Goal: Task Accomplishment & Management: Manage account settings

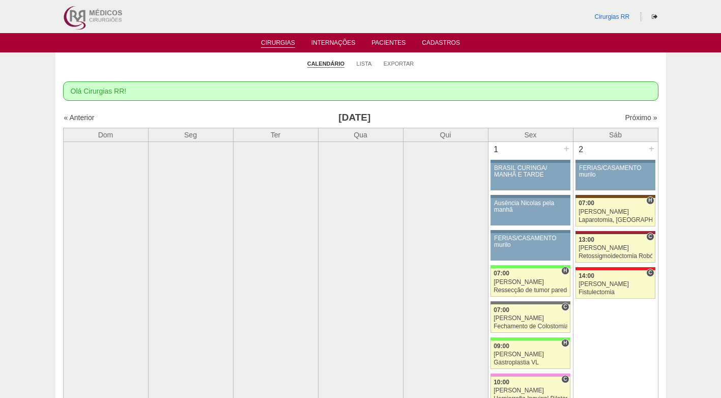
click at [495, 67] on ul "Calendário Lista Exportar" at bounding box center [360, 62] width 610 height 21
drag, startPoint x: 421, startPoint y: 113, endPoint x: 359, endPoint y: 1, distance: 128.2
click at [362, 63] on link "Lista" at bounding box center [364, 64] width 15 height 8
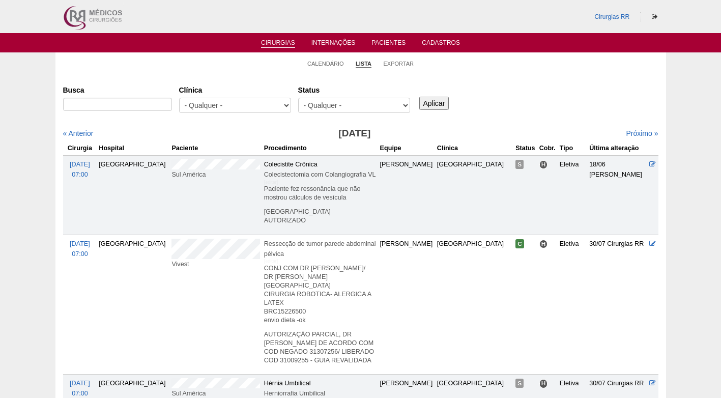
select select "resr"
click at [298, 98] on select "- Qualquer - Reservada Confirmada Suspensa Cancelada" at bounding box center [354, 105] width 112 height 15
click at [443, 102] on input "Aplicar" at bounding box center [434, 103] width 30 height 13
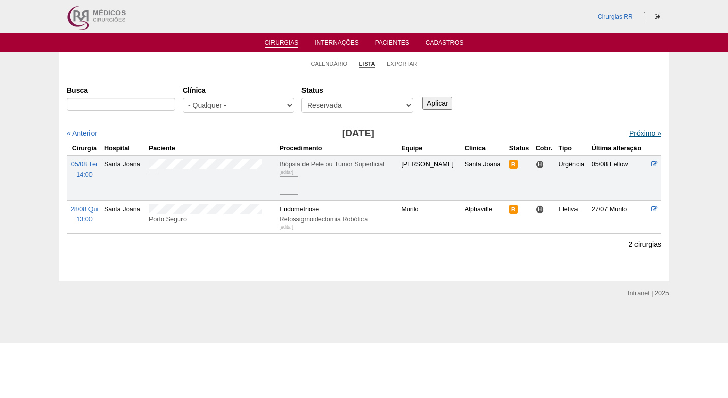
click at [635, 131] on link "Próximo »" at bounding box center [646, 133] width 32 height 8
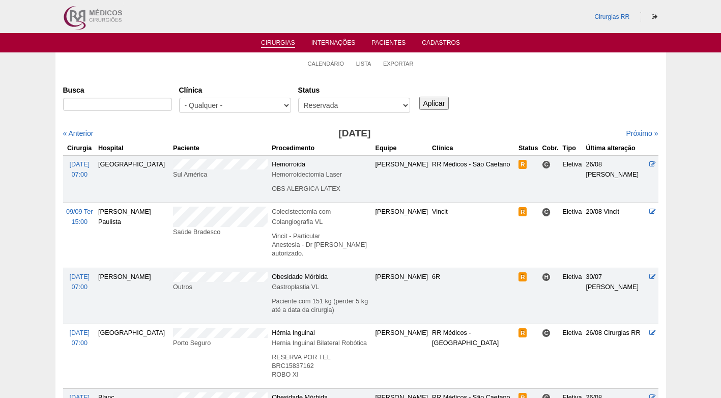
click at [570, 108] on div "Busca Clínica - Qualquer - 6R Alphaville Assunção Bartira Brasil Christovão da …" at bounding box center [360, 99] width 595 height 37
click at [501, 114] on div "Busca Clínica - Qualquer - 6R Alphaville Assunção Bartira Brasil Christovão da …" at bounding box center [360, 99] width 595 height 37
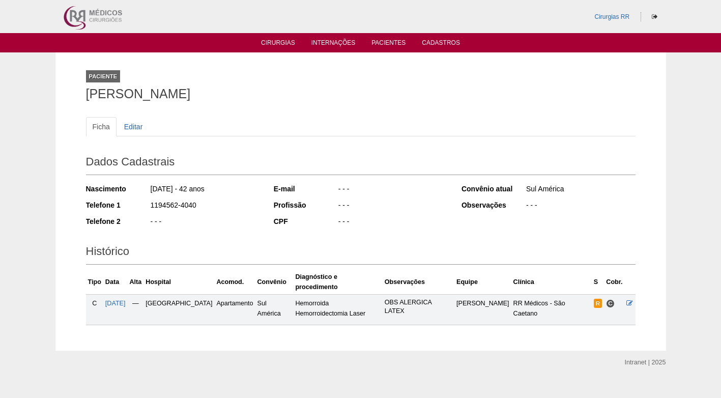
drag, startPoint x: 201, startPoint y: 201, endPoint x: 143, endPoint y: 206, distance: 58.2
click at [143, 206] on div "Telefone 1 1194562-4040" at bounding box center [173, 206] width 174 height 13
copy div "1194562-4040"
drag, startPoint x: 251, startPoint y: 143, endPoint x: 236, endPoint y: 101, distance: 44.4
click at [252, 140] on div "Ficha Editar" at bounding box center [360, 132] width 549 height 30
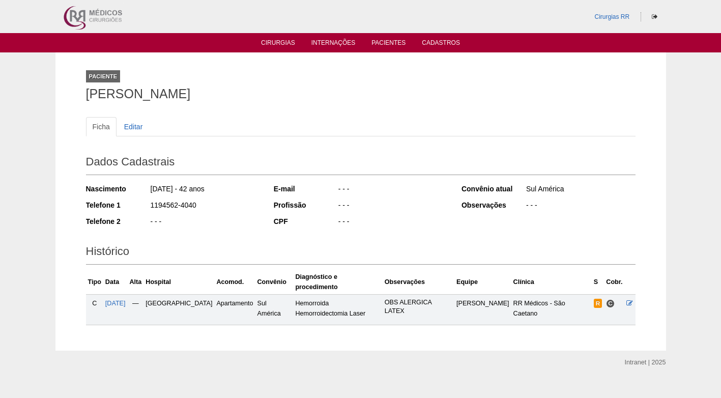
drag, startPoint x: 234, startPoint y: 94, endPoint x: 74, endPoint y: 97, distance: 160.3
click at [74, 97] on div "Paciente Nadya Wanuth Ambrozin Ficha Editar Dados Cadastrais Nascimento 10/06/1…" at bounding box center [360, 201] width 610 height 298
copy h1 "[PERSON_NAME]"
click at [285, 93] on h1 "[PERSON_NAME]" at bounding box center [360, 93] width 549 height 13
click at [391, 242] on h2 "Histórico" at bounding box center [360, 252] width 549 height 23
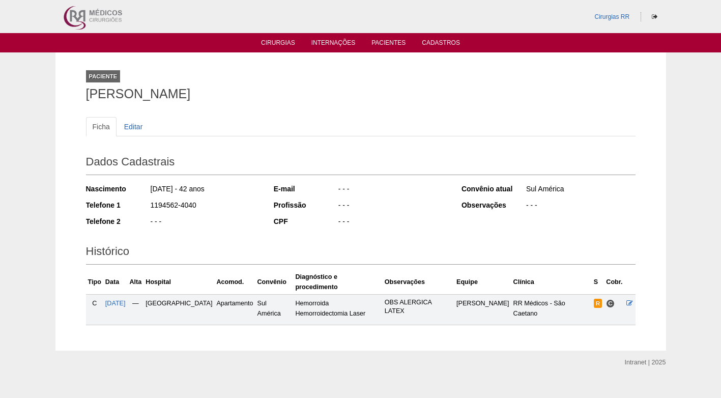
click at [236, 155] on h2 "Dados Cadastrais" at bounding box center [360, 163] width 549 height 23
click at [223, 234] on div "Nascimento 10/06/1983 - 42 anos Telefone 1 1194562-4040 Telefone 2 - - -" at bounding box center [173, 208] width 174 height 56
click at [251, 218] on div "- - -" at bounding box center [205, 222] width 110 height 13
click at [136, 125] on link "Editar" at bounding box center [134, 126] width 32 height 19
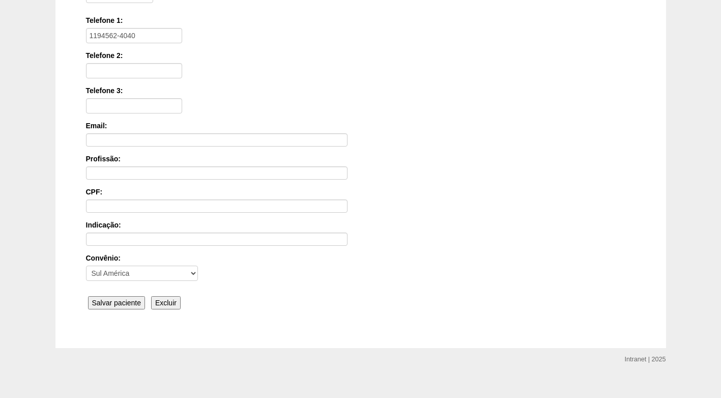
scroll to position [223, 0]
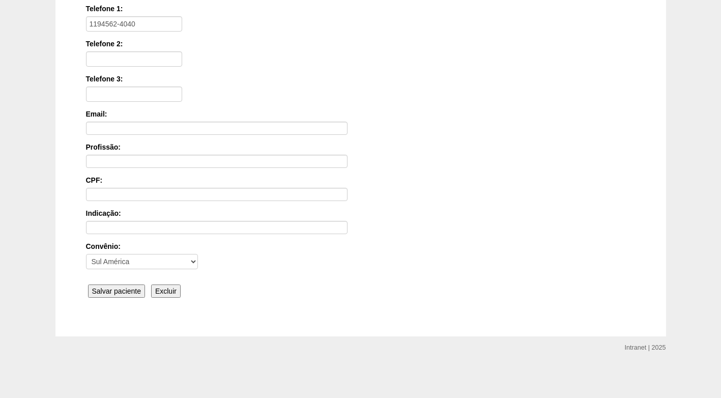
click at [133, 291] on input "Salvar paciente" at bounding box center [116, 290] width 57 height 13
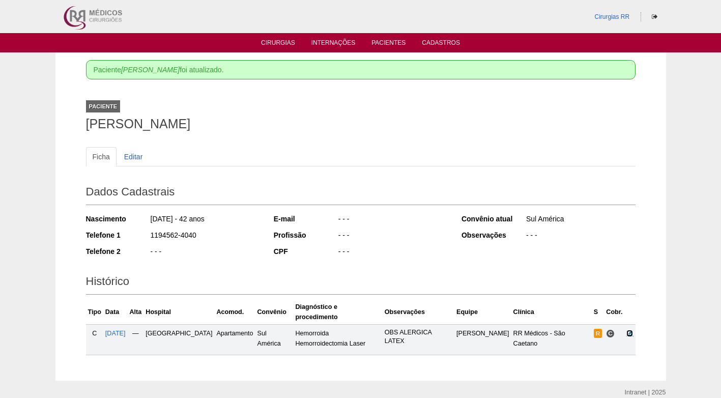
drag, startPoint x: 630, startPoint y: 322, endPoint x: 618, endPoint y: 322, distance: 11.7
click at [629, 330] on icon at bounding box center [629, 333] width 7 height 7
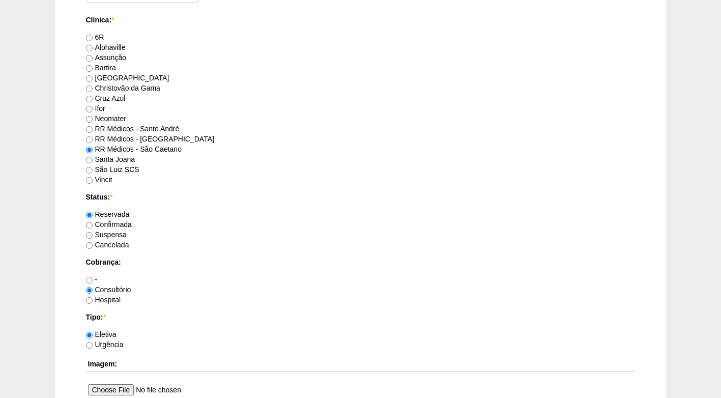
scroll to position [814, 0]
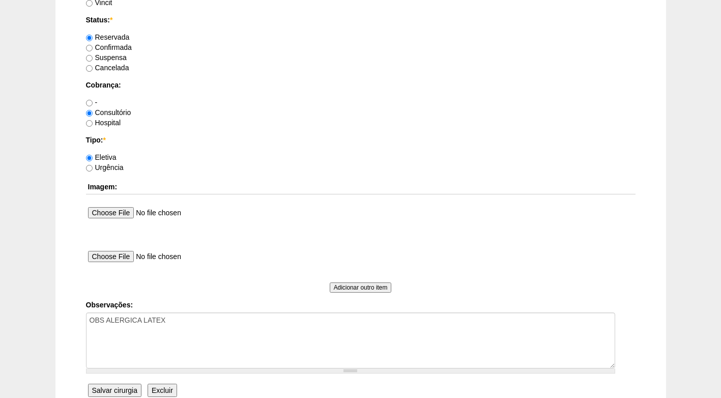
click at [113, 50] on label "Confirmada" at bounding box center [109, 47] width 46 height 8
click at [93, 50] on input "Confirmada" at bounding box center [89, 48] width 7 height 7
radio input "true"
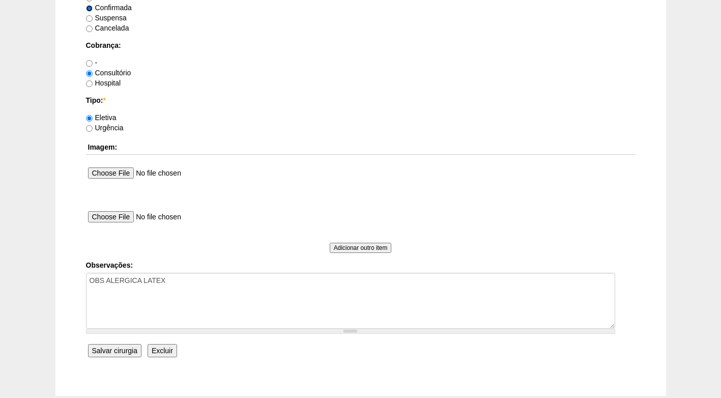
scroll to position [913, 0]
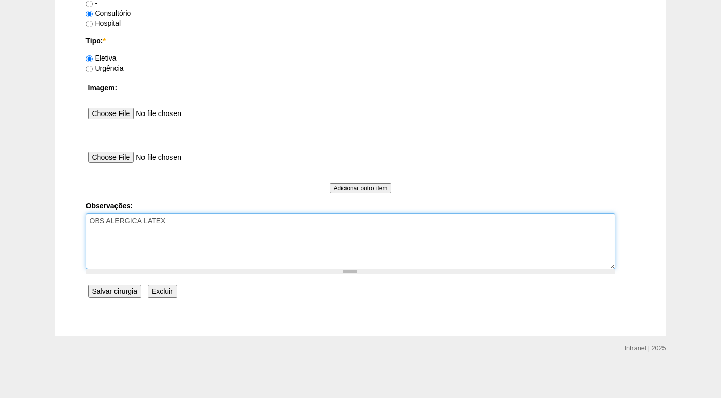
drag, startPoint x: 178, startPoint y: 222, endPoint x: 178, endPoint y: 217, distance: 5.1
click at [178, 218] on textarea "OBS ALERGICA LATEX" at bounding box center [350, 241] width 529 height 56
type textarea "OBS ALERGICA LATEX FATURADO CONSULTÓRIO AUTORIZADO"
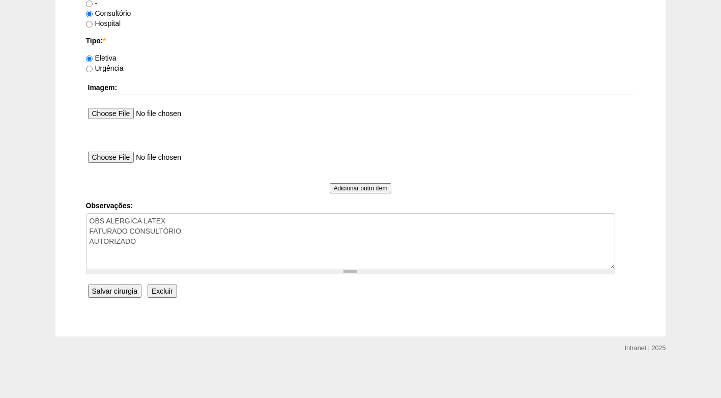
click at [117, 286] on input "Salvar cirurgia" at bounding box center [114, 290] width 53 height 13
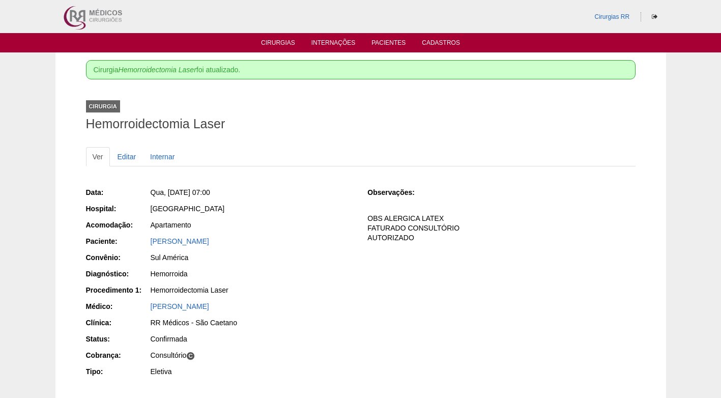
drag, startPoint x: 312, startPoint y: 197, endPoint x: 316, endPoint y: 209, distance: 11.9
click at [312, 198] on div "Qua, [DATE] 07:00" at bounding box center [252, 193] width 204 height 13
click at [267, 231] on div "Apartamento" at bounding box center [252, 226] width 204 height 13
click at [273, 45] on link "Cirurgias" at bounding box center [278, 43] width 34 height 9
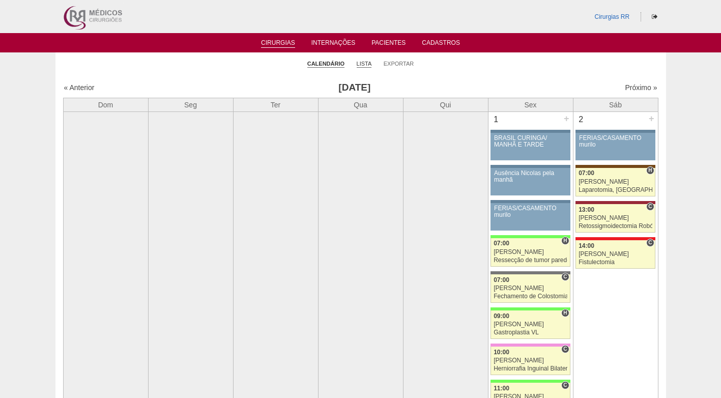
click at [370, 66] on link "Lista" at bounding box center [364, 64] width 15 height 8
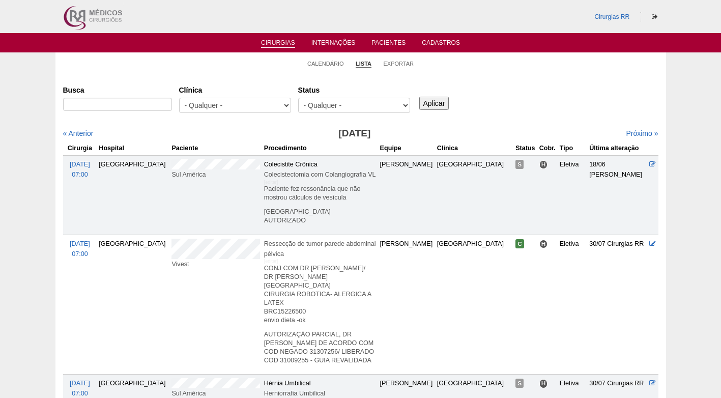
select select "resr"
click at [298, 98] on select "- Qualquer - Reservada Confirmada Suspensa Cancelada" at bounding box center [354, 105] width 112 height 15
click at [440, 104] on input "Aplicar" at bounding box center [434, 103] width 30 height 13
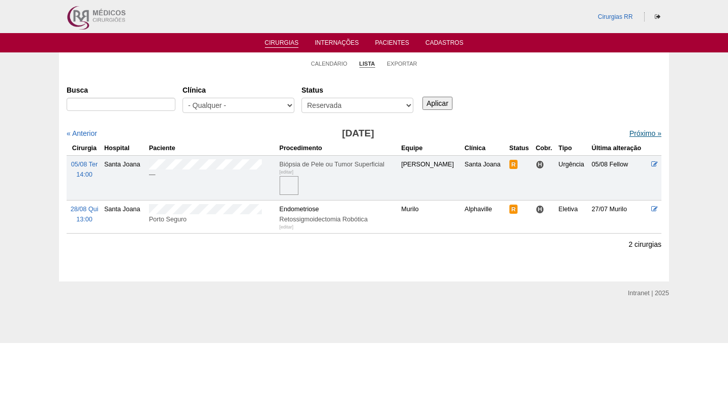
click at [631, 133] on link "Próximo »" at bounding box center [646, 133] width 32 height 8
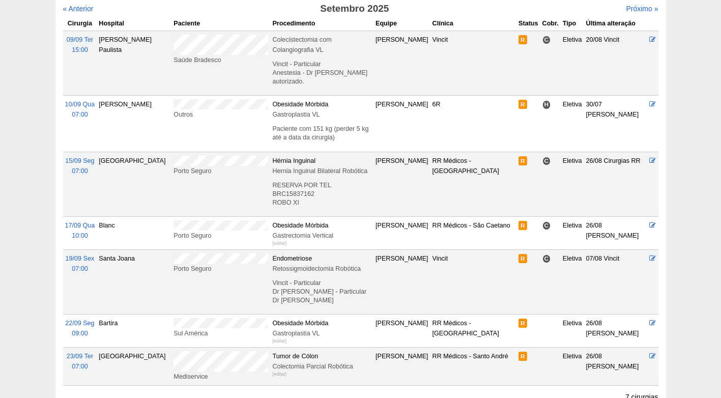
scroll to position [153, 0]
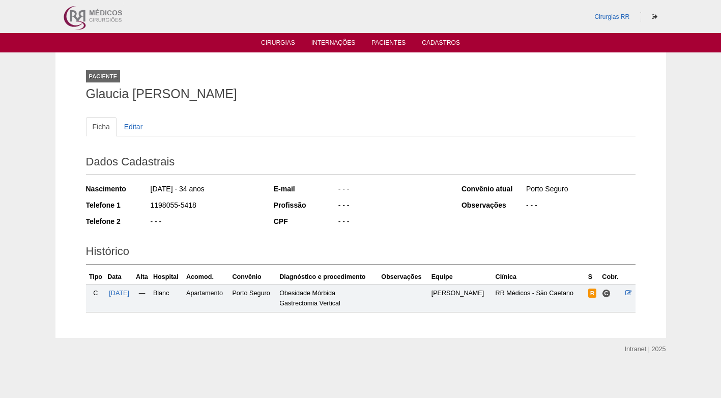
drag, startPoint x: 257, startPoint y: 92, endPoint x: 73, endPoint y: 91, distance: 184.1
click at [73, 91] on div "Paciente [PERSON_NAME] Ficha Editar Dados Cadastrais Nascimento [DATE] - 34 ano…" at bounding box center [360, 194] width 610 height 285
copy h1 "Glaucia [PERSON_NAME]"
click at [321, 61] on div "Paciente [PERSON_NAME]" at bounding box center [360, 83] width 549 height 47
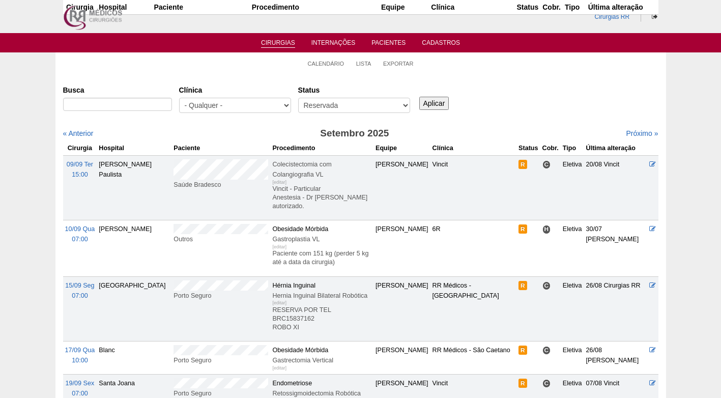
scroll to position [153, 0]
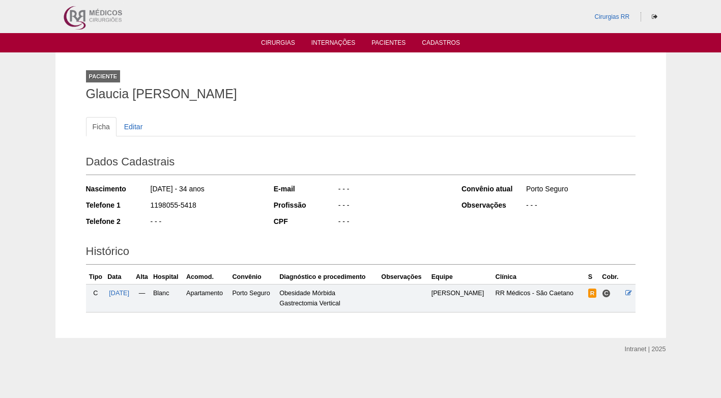
drag, startPoint x: 236, startPoint y: 79, endPoint x: 230, endPoint y: 79, distance: 5.6
click at [237, 79] on div "Paciente Glaucia Augusta Palazan Leão" at bounding box center [360, 83] width 549 height 47
click at [278, 123] on ul "Ficha Editar" at bounding box center [360, 126] width 549 height 19
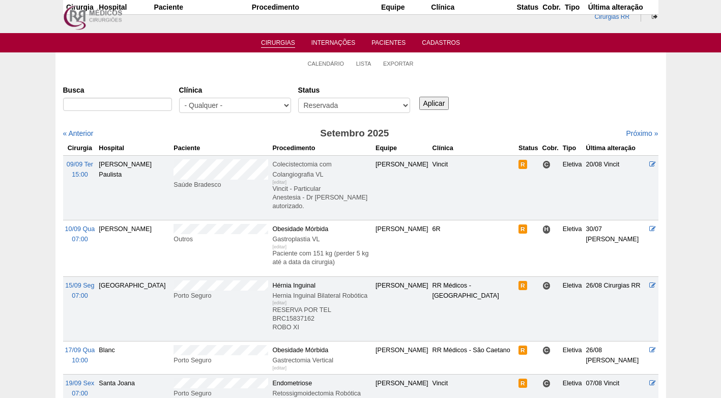
scroll to position [153, 0]
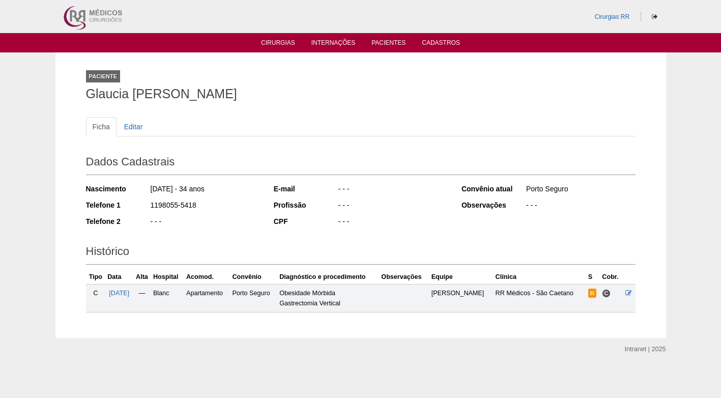
scroll to position [2, 0]
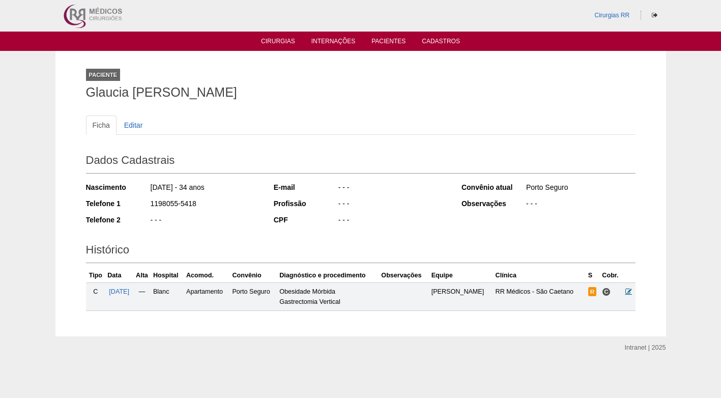
click at [629, 294] on icon at bounding box center [628, 291] width 7 height 7
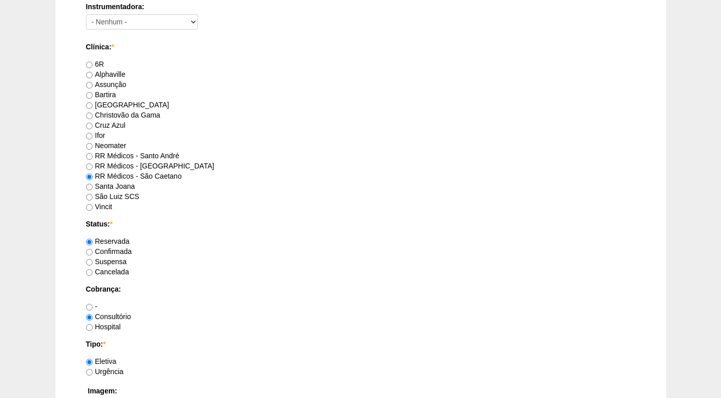
scroll to position [610, 0]
click at [120, 260] on label "Suspensa" at bounding box center [106, 261] width 41 height 8
click at [93, 260] on input "Suspensa" at bounding box center [89, 261] width 7 height 7
radio input "true"
click at [125, 251] on label "Confirmada" at bounding box center [109, 251] width 46 height 8
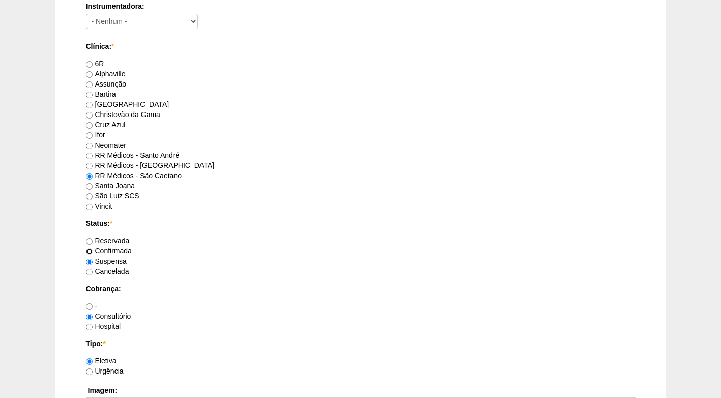
click at [93, 251] on input "Confirmada" at bounding box center [89, 251] width 7 height 7
radio input "true"
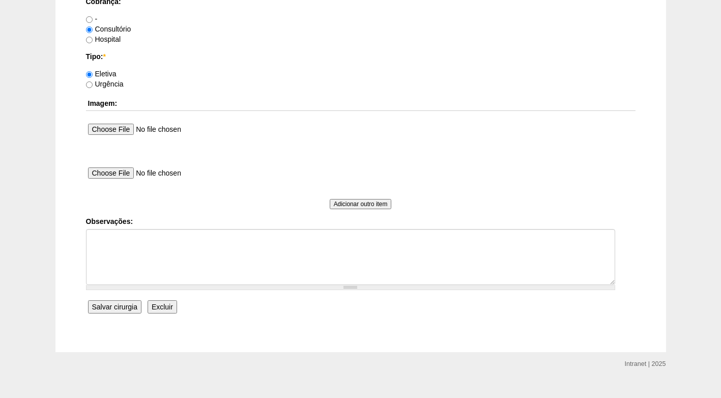
scroll to position [913, 0]
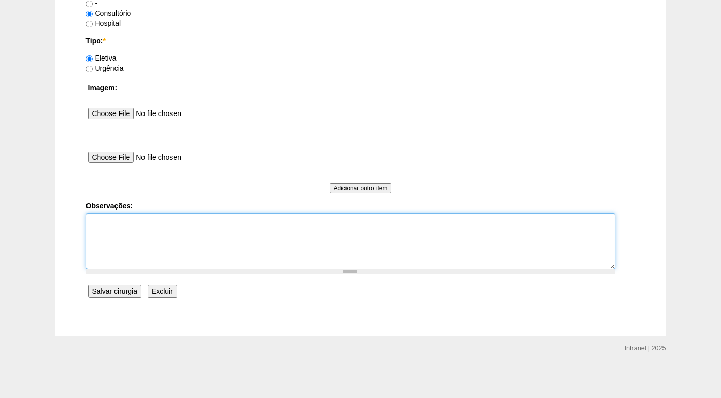
click at [159, 227] on textarea "Observações:" at bounding box center [350, 241] width 529 height 56
type textarea "g"
type textarea "COBRANÇA CONSULTÓRIO AUTORIZADO"
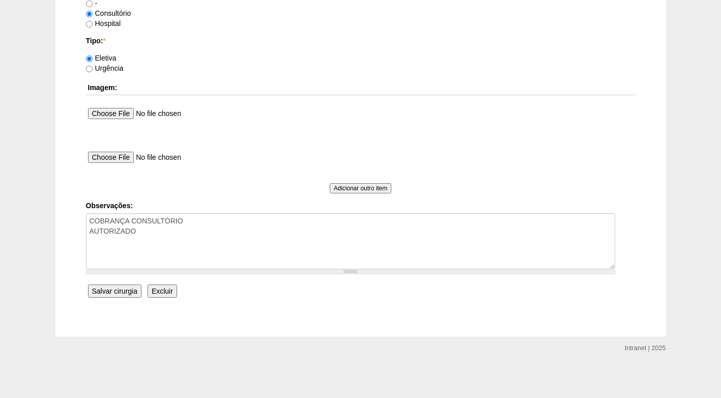
click at [121, 289] on input "Salvar cirurgia" at bounding box center [114, 290] width 53 height 13
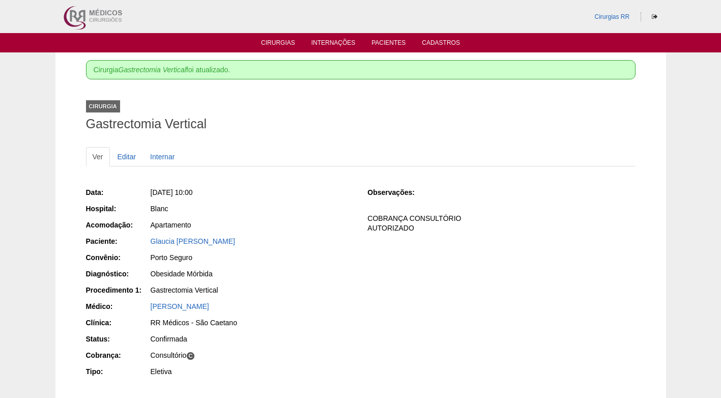
click at [319, 251] on div "Data: Qua, 17/09/2025 - 10:00 Hospital: Blanc Acomodação: Apartamento Paciente:…" at bounding box center [220, 283] width 268 height 199
click at [284, 40] on link "Cirurgias" at bounding box center [278, 43] width 34 height 9
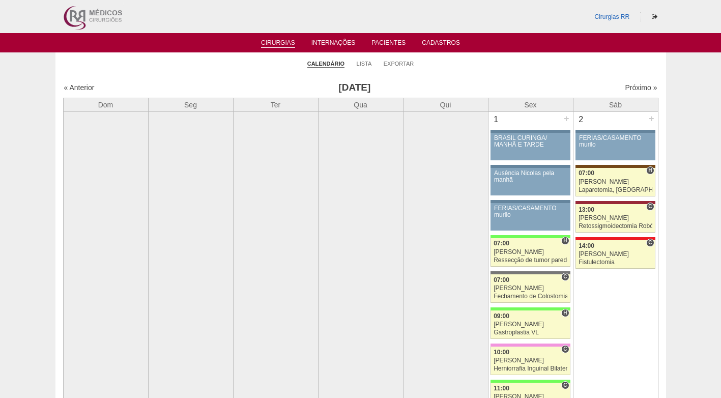
click at [365, 60] on li "Lista" at bounding box center [364, 63] width 15 height 14
click at [363, 63] on link "Lista" at bounding box center [364, 64] width 15 height 8
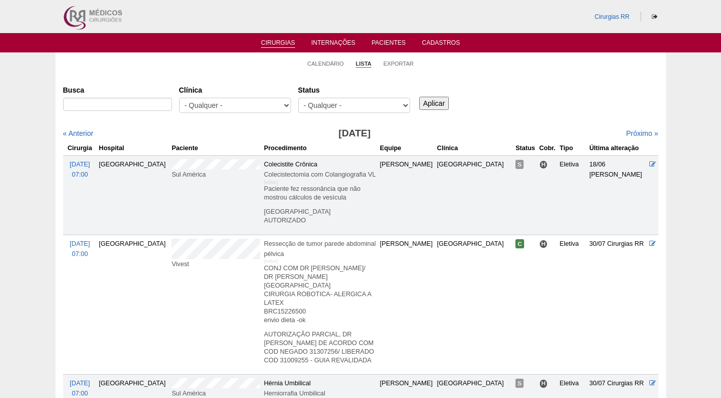
select select "resr"
click at [298, 98] on select "- Qualquer - Reservada Confirmada Suspensa Cancelada" at bounding box center [354, 105] width 112 height 15
click at [437, 104] on input "Aplicar" at bounding box center [434, 103] width 30 height 13
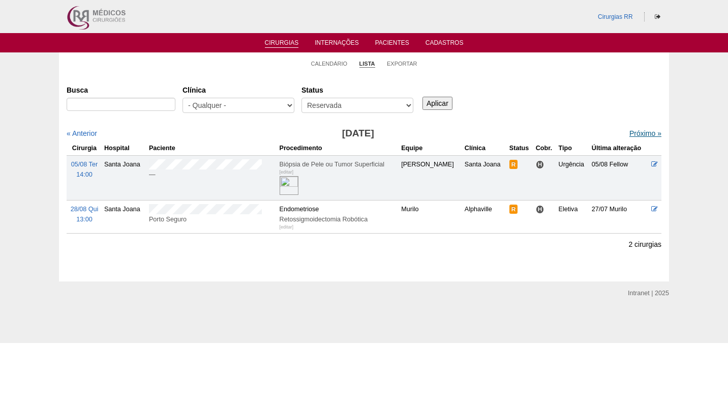
click at [648, 133] on link "Próximo »" at bounding box center [646, 133] width 32 height 8
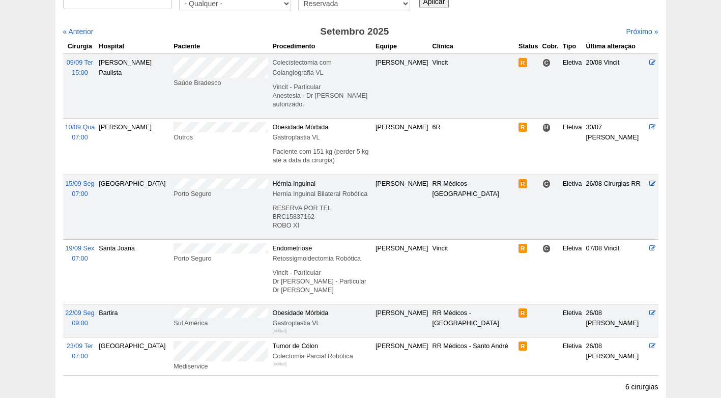
scroll to position [153, 0]
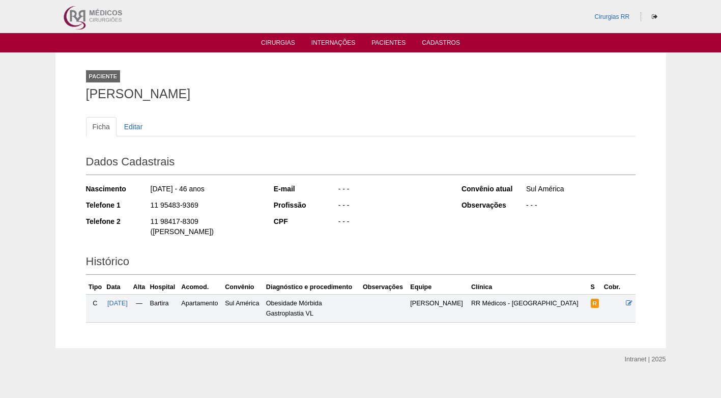
drag, startPoint x: 250, startPoint y: 82, endPoint x: 176, endPoint y: 93, distance: 75.0
click at [176, 94] on div "Paciente [PERSON_NAME]" at bounding box center [360, 83] width 549 height 47
drag, startPoint x: 109, startPoint y: 94, endPoint x: 90, endPoint y: 96, distance: 20.0
click at [107, 95] on h1 "EDSON DA SILVA PEDRO" at bounding box center [360, 93] width 549 height 13
drag, startPoint x: 86, startPoint y: 94, endPoint x: 249, endPoint y: 96, distance: 163.3
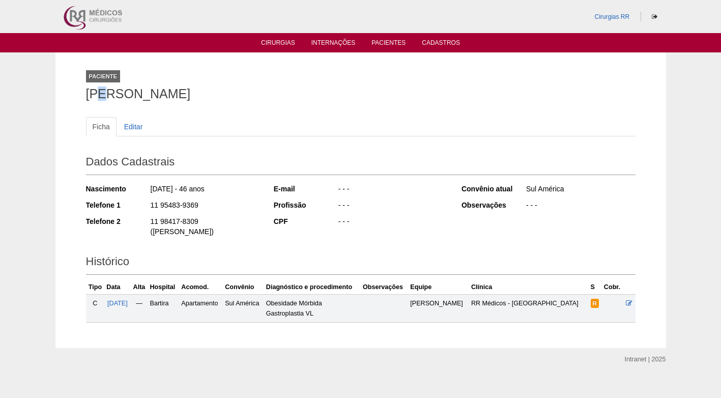
click at [249, 96] on h1 "EDSON DA SILVA PEDRO" at bounding box center [360, 93] width 549 height 13
copy h1 "EDSON DA SILVA PEDRO"
drag, startPoint x: 374, startPoint y: 231, endPoint x: 381, endPoint y: 231, distance: 6.6
click at [381, 231] on div "E-mail - - - Profissão - - - CPF - - -" at bounding box center [361, 206] width 174 height 52
click at [629, 300] on icon at bounding box center [629, 303] width 7 height 7
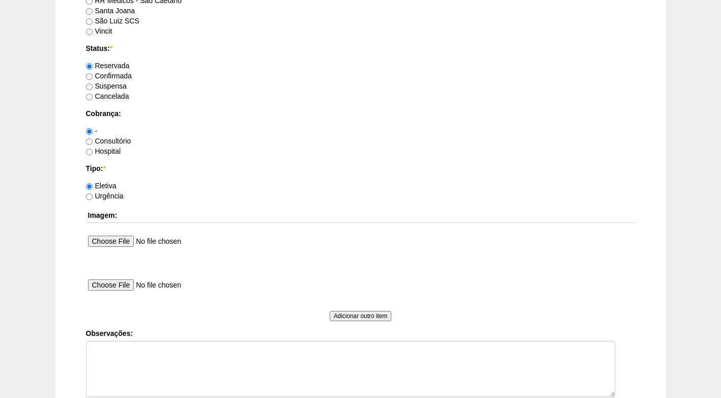
scroll to position [814, 0]
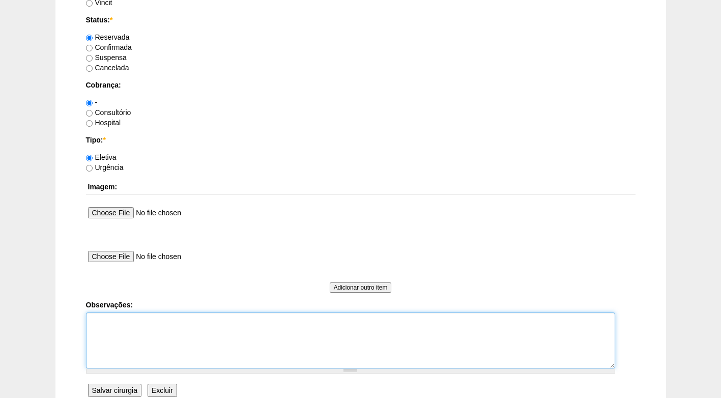
click at [146, 331] on textarea "Observações:" at bounding box center [350, 340] width 529 height 56
click at [139, 331] on textarea "Observações:" at bounding box center [350, 340] width 529 height 56
type textarea "c"
click at [188, 316] on textarea "COBRANÇA CONSULTÓRIO" at bounding box center [350, 340] width 529 height 56
type textarea "COBRANÇA CONSULTÓRIO AUTORIZADA"
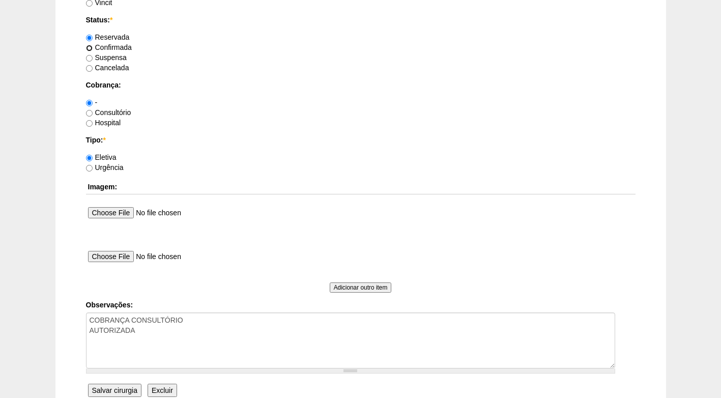
click at [90, 47] on input "Confirmada" at bounding box center [89, 48] width 7 height 7
radio input "true"
click at [117, 111] on label "Consultório" at bounding box center [108, 112] width 45 height 8
click at [93, 111] on input "Consultório" at bounding box center [89, 113] width 7 height 7
radio input "true"
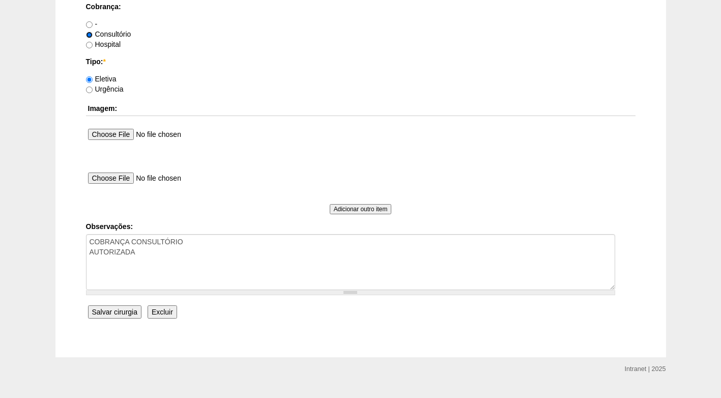
scroll to position [913, 0]
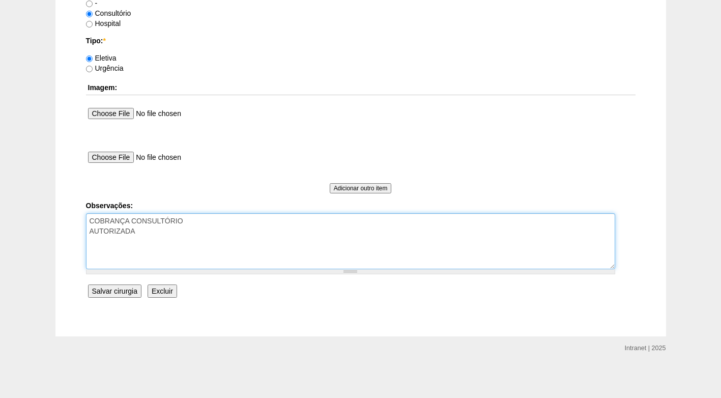
click at [235, 238] on textarea "COBRANÇA CONSULTÓRIO AUTORIZADA" at bounding box center [350, 241] width 529 height 56
click at [196, 248] on textarea "COBRANÇA CONSULTÓRIO AUTORIZADA" at bounding box center [350, 241] width 529 height 56
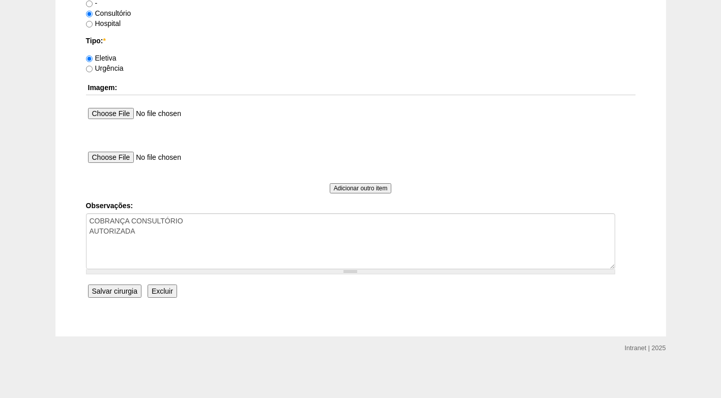
click at [123, 289] on input "Salvar cirurgia" at bounding box center [114, 290] width 53 height 13
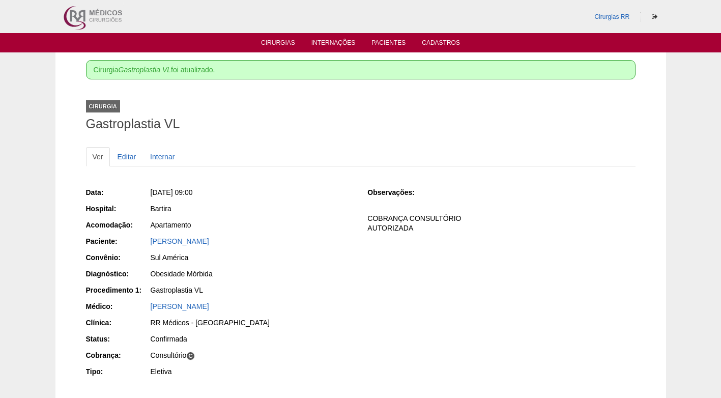
click at [332, 300] on div "Data: [DATE] 09:00 Hospital: [GEOGRAPHIC_DATA] Acomodação: Apartamento Paciente…" at bounding box center [220, 283] width 268 height 199
click at [285, 43] on link "Cirurgias" at bounding box center [278, 43] width 34 height 9
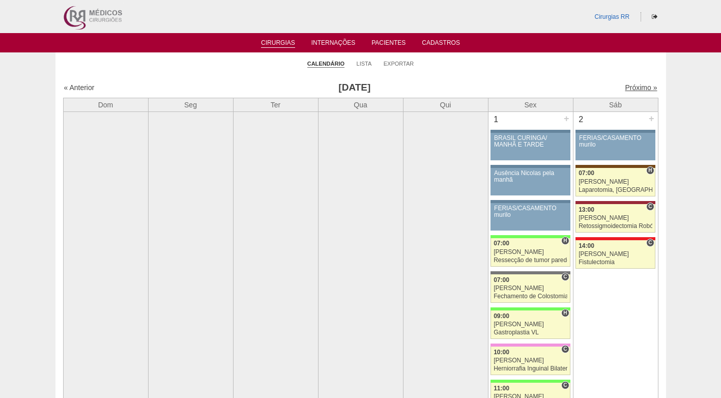
click at [634, 83] on link "Próximo »" at bounding box center [641, 87] width 32 height 8
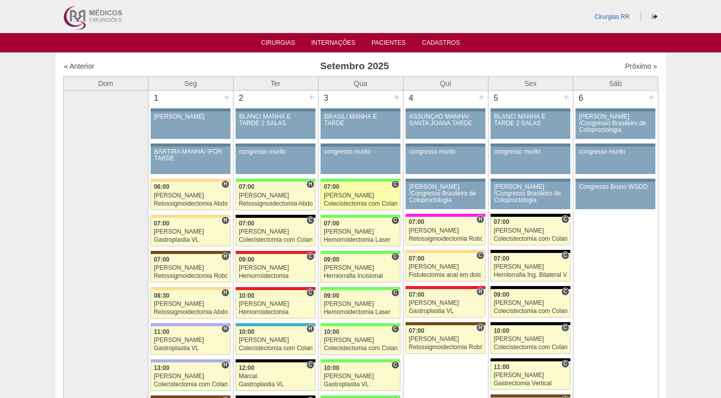
click at [365, 194] on div "[PERSON_NAME]" at bounding box center [361, 195] width 74 height 7
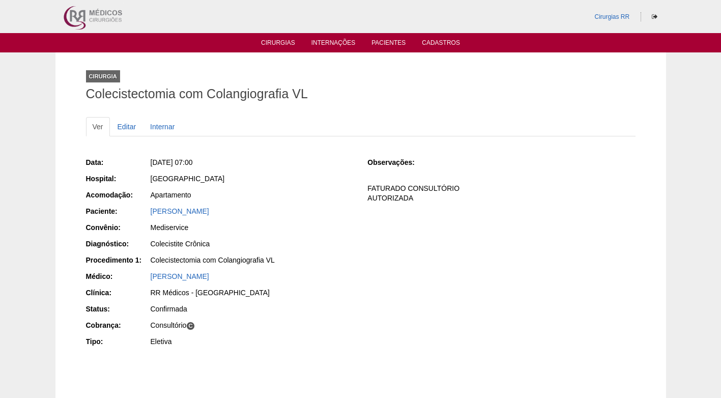
drag, startPoint x: 300, startPoint y: 206, endPoint x: 132, endPoint y: 216, distance: 168.2
click at [132, 216] on div "Data: [DATE] 07:00 Hospital: [GEOGRAPHIC_DATA] Acomodação: Apartamento Paciente…" at bounding box center [220, 253] width 268 height 199
copy div "Paciente: [PERSON_NAME]"
click at [380, 263] on div "Data: [DATE] 07:00 Hospital: [GEOGRAPHIC_DATA] Acomodação: Apartamento Paciente…" at bounding box center [360, 253] width 549 height 199
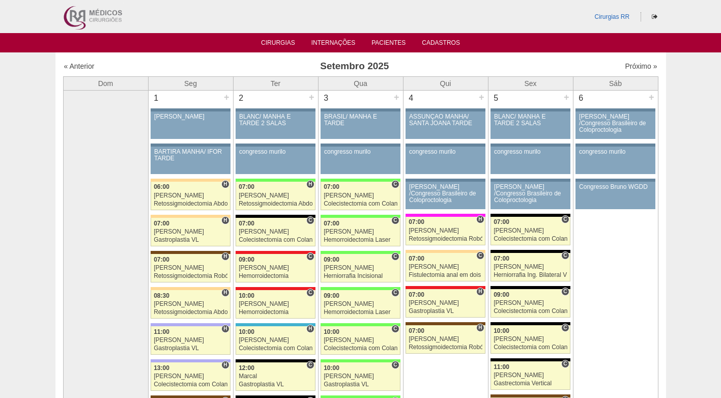
click at [474, 70] on h3 "Setembro 2025" at bounding box center [354, 66] width 297 height 15
click at [275, 45] on link "Cirurgias" at bounding box center [278, 43] width 34 height 9
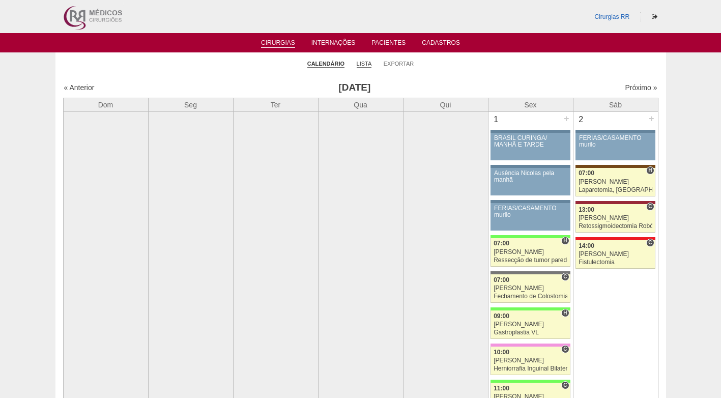
click at [366, 64] on link "Lista" at bounding box center [364, 64] width 15 height 8
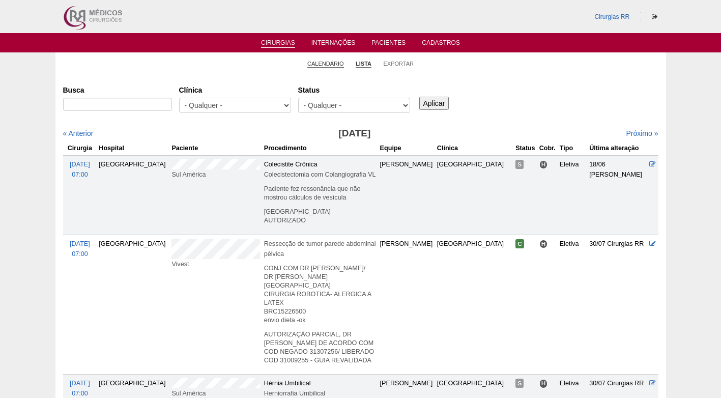
click at [322, 61] on link "Calendário" at bounding box center [325, 64] width 37 height 8
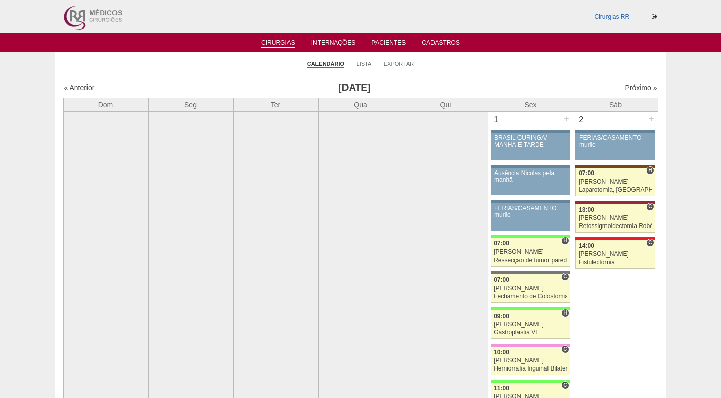
click at [625, 88] on link "Próximo »" at bounding box center [641, 87] width 32 height 8
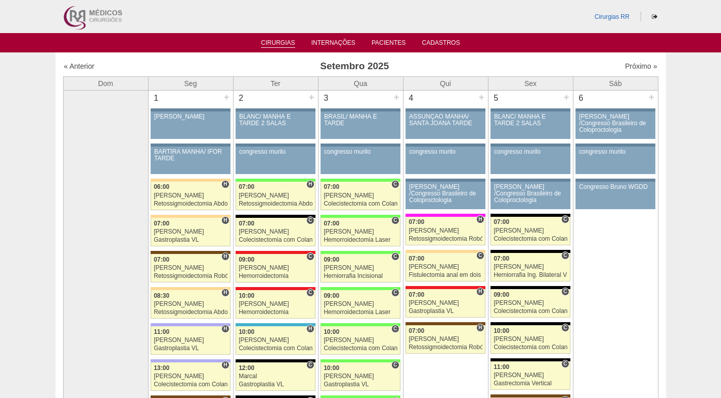
click at [292, 46] on link "Cirurgias" at bounding box center [278, 43] width 34 height 9
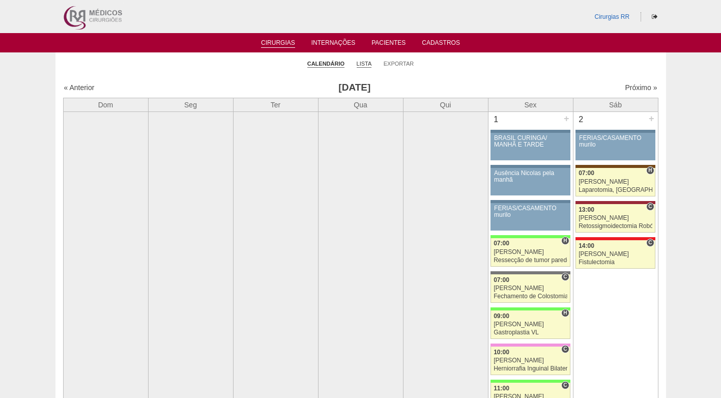
click at [362, 63] on link "Lista" at bounding box center [364, 64] width 15 height 8
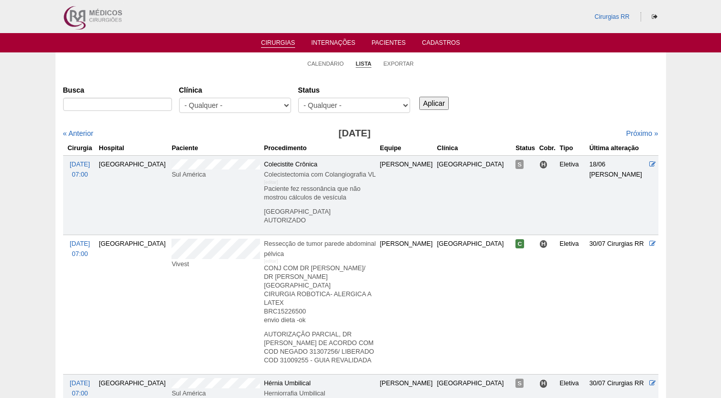
select select "resr"
click at [298, 98] on select "- Qualquer - Reservada Confirmada Suspensa Cancelada" at bounding box center [354, 105] width 112 height 15
click at [439, 101] on input "Aplicar" at bounding box center [434, 103] width 30 height 13
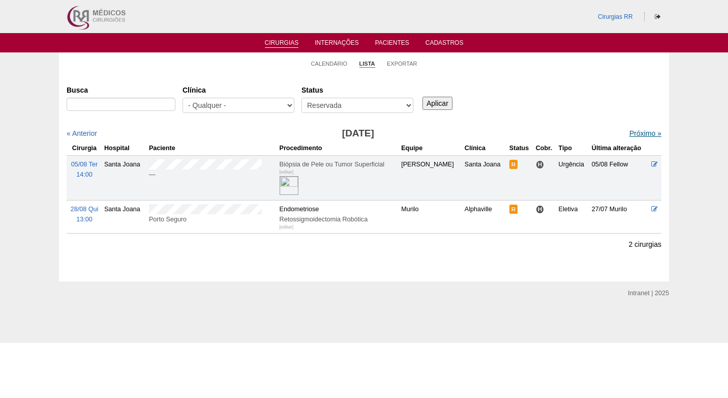
click at [638, 133] on link "Próximo »" at bounding box center [646, 133] width 32 height 8
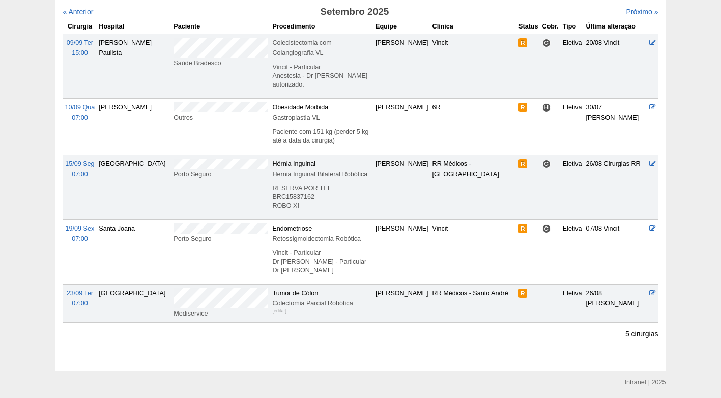
scroll to position [137, 0]
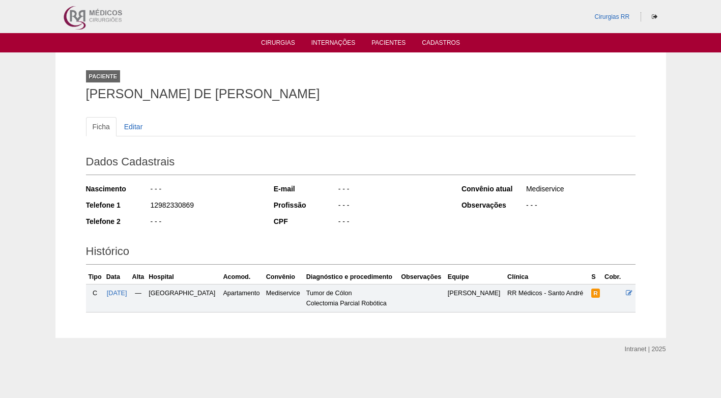
drag, startPoint x: 228, startPoint y: 244, endPoint x: 228, endPoint y: 229, distance: 14.8
click at [229, 242] on h2 "Histórico" at bounding box center [360, 252] width 549 height 23
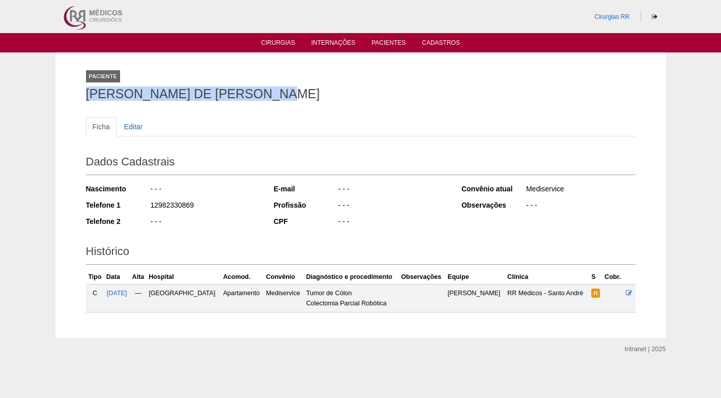
drag, startPoint x: 303, startPoint y: 86, endPoint x: 69, endPoint y: 96, distance: 233.7
click at [69, 96] on div "Paciente EVERTON COELHO DE MEDEIROS Ficha Editar Dados Cadastrais Nascimento - …" at bounding box center [360, 194] width 610 height 285
copy h1 "EVERTON COELHO DE MEDEIROS"
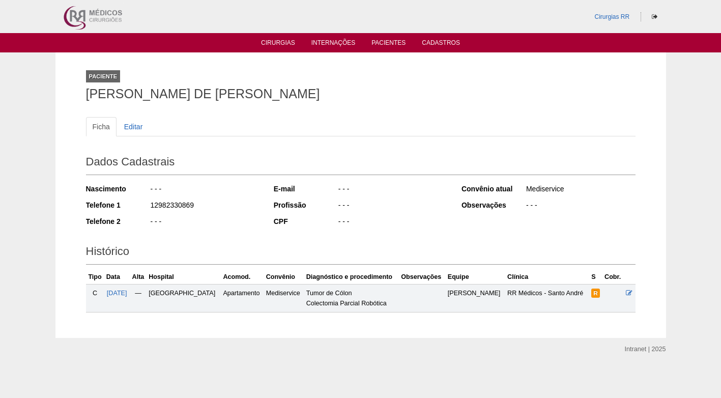
click at [399, 250] on h2 "Histórico" at bounding box center [360, 252] width 549 height 23
click at [438, 135] on ul "Ficha Editar" at bounding box center [360, 126] width 549 height 19
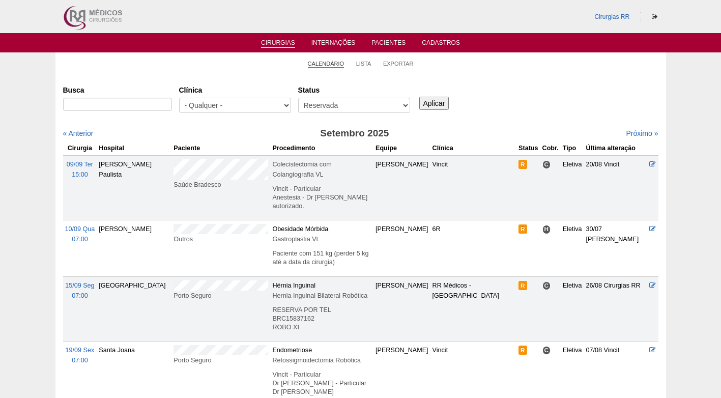
click at [332, 60] on li "Calendário" at bounding box center [326, 63] width 37 height 14
click at [330, 61] on link "Calendário" at bounding box center [326, 64] width 37 height 8
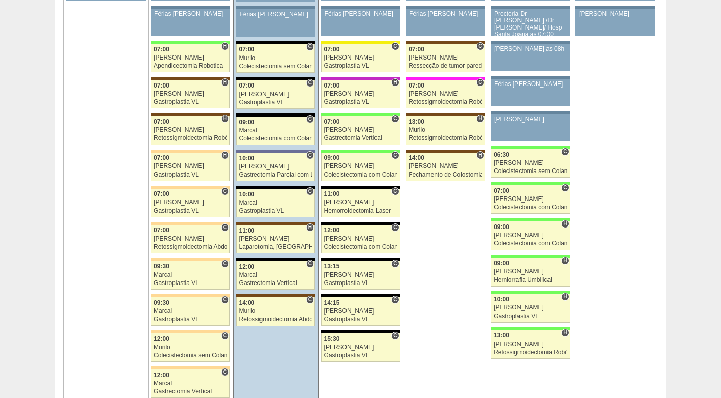
scroll to position [2340, 0]
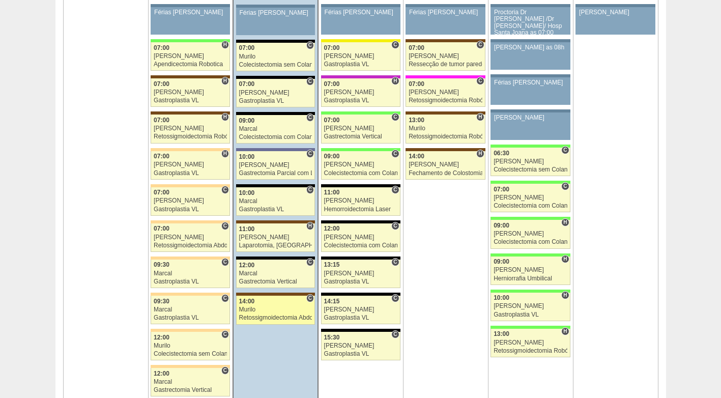
click at [273, 315] on div "Retossigmoidectomia Abdominal VL" at bounding box center [275, 317] width 73 height 7
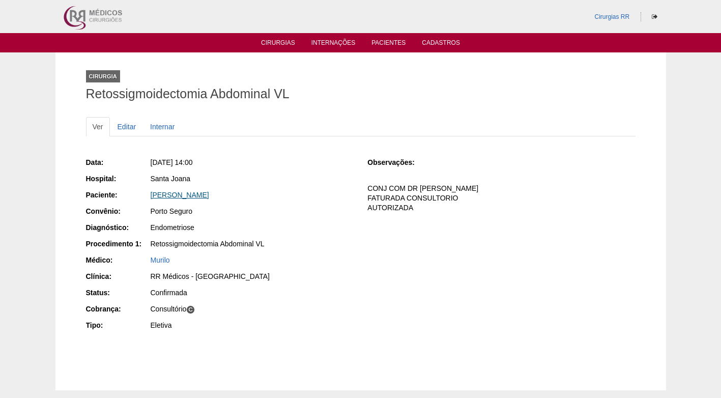
click at [180, 196] on link "[PERSON_NAME]" at bounding box center [180, 195] width 58 height 8
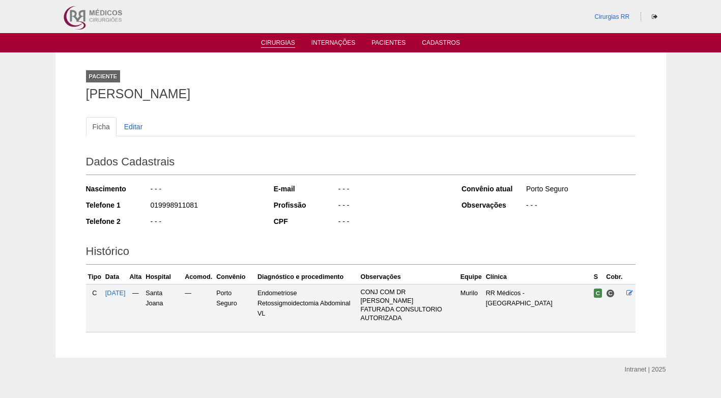
click at [276, 43] on link "Cirurgias" at bounding box center [278, 43] width 34 height 9
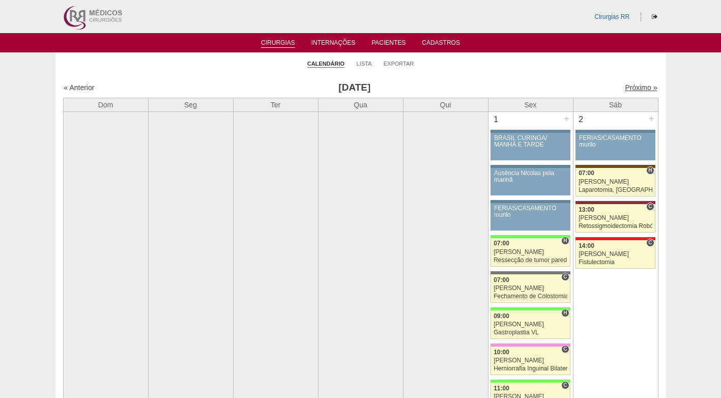
click at [627, 90] on link "Próximo »" at bounding box center [641, 87] width 32 height 8
